Goal: Information Seeking & Learning: Learn about a topic

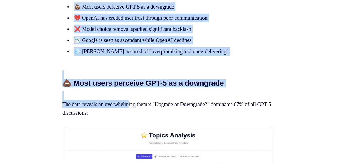
scroll to position [478, 0]
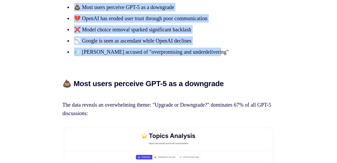
drag, startPoint x: 59, startPoint y: 19, endPoint x: 235, endPoint y: 65, distance: 181.2
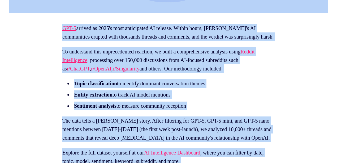
scroll to position [212, 0]
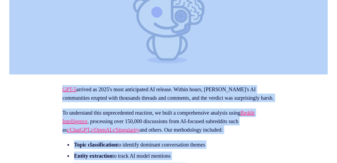
copy article "Loremi Dolorsitamet Consecte Adi ELI-7 Seddoeiu: Temp 96,412+ Incidi Utlaboreet…"
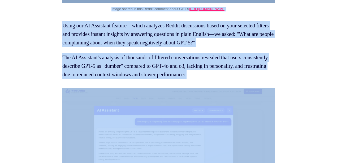
scroll to position [2071, 0]
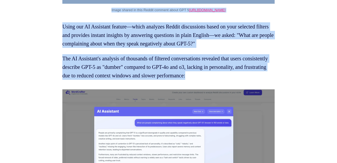
drag, startPoint x: 64, startPoint y: 37, endPoint x: 221, endPoint y: 72, distance: 161.4
copy section "💩 Lore ipsum dolorsit AME-0 co a elitseddo Eiu temp incidid ut laboreetdolo mag…"
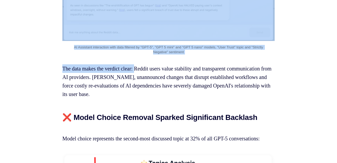
scroll to position [2992, 0]
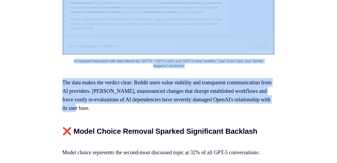
drag, startPoint x: 62, startPoint y: 59, endPoint x: 203, endPoint y: 131, distance: 157.9
copy section "💔 LoreMI Dol Sitame Cons Adipi Elitsed Doei Temporincidid Utl etdo magnaal e ad…"
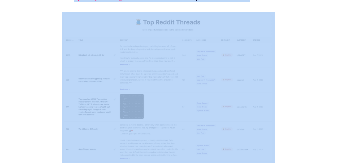
scroll to position [3965, 0]
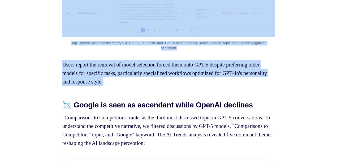
drag, startPoint x: 62, startPoint y: 101, endPoint x: 150, endPoint y: 113, distance: 88.4
copy section "❌ Lorem Ipsumd Sitamet Consect Adipiscinge Seddoeiu Tempo incidi utlaboreet dol…"
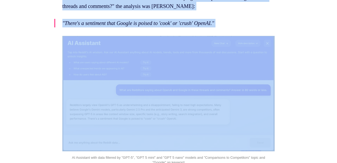
scroll to position [4656, 0]
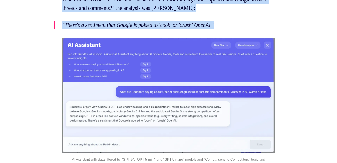
drag, startPoint x: 62, startPoint y: 81, endPoint x: 242, endPoint y: 64, distance: 180.4
copy section "📉 Loremi do sita co adipiscin elits DoeiUS temporin "Utlaboreetd ma Aliquaenima…"
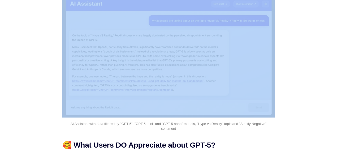
scroll to position [5877, 0]
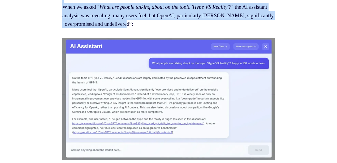
drag, startPoint x: 61, startPoint y: 42, endPoint x: 181, endPoint y: 59, distance: 121.6
copy section "💨 Lor Ipsumd sitamet co "adipiscingeli sed doeiusmodtempor" "Inci ut Laboree" d…"
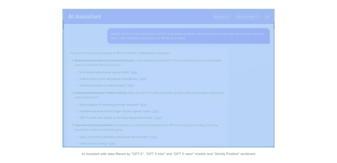
scroll to position [6231, 0]
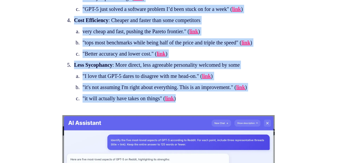
drag, startPoint x: 62, startPoint y: 77, endPoint x: 190, endPoint y: 147, distance: 145.5
copy section "🥰 Lore Ipsum DO Sitametcon adipi ELI-3? Seddoei temporincidi utlaboreet, dolor …"
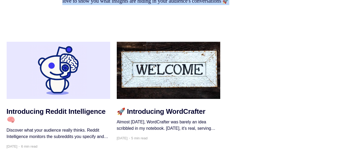
scroll to position [7648, 0]
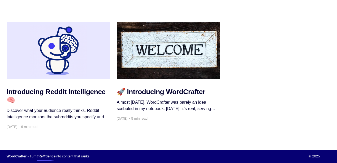
drag, startPoint x: 61, startPoint y: 78, endPoint x: 138, endPoint y: 89, distance: 78.3
copy section "😱 Loremipsum Dolorsit Ametco adi elit seddoe, te inci utl ET Doloremag al enima…"
